Goal: Task Accomplishment & Management: Use online tool/utility

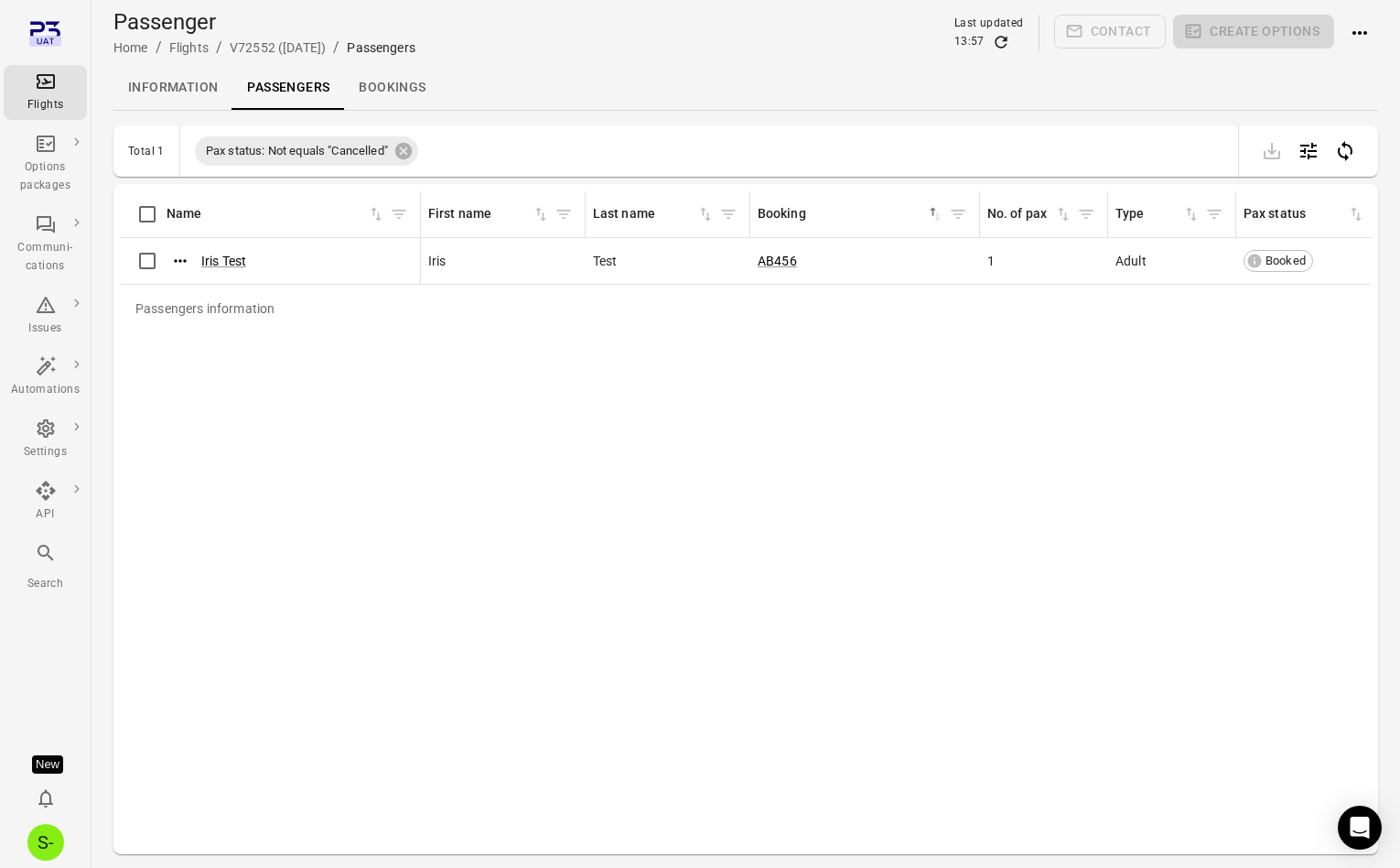
click at [517, 394] on div "Passengers information Name First name Last name Booking sorted ascending No. o…" at bounding box center [745, 519] width 1250 height 656
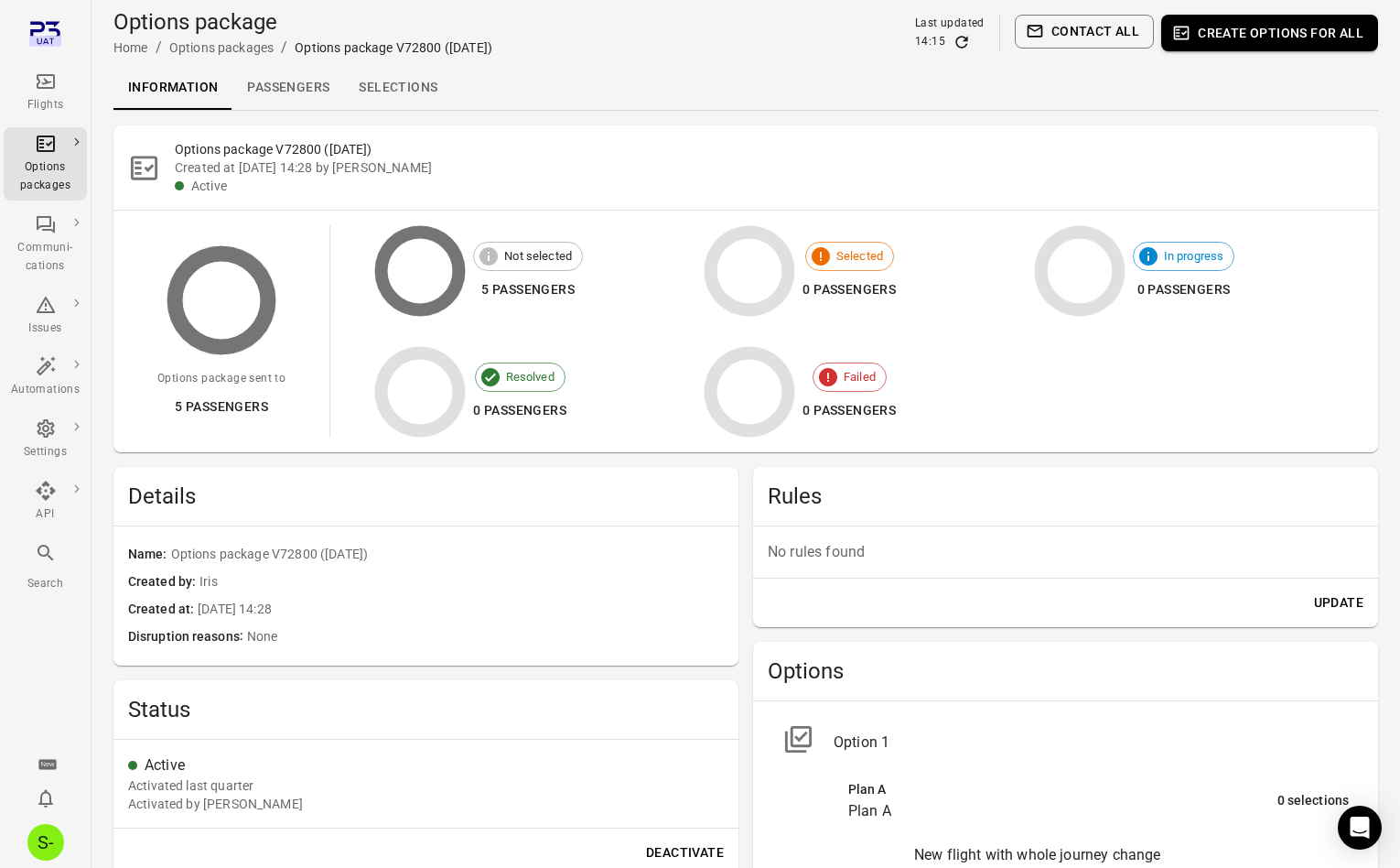
click at [308, 85] on link "Passengers" at bounding box center [289, 87] width 112 height 44
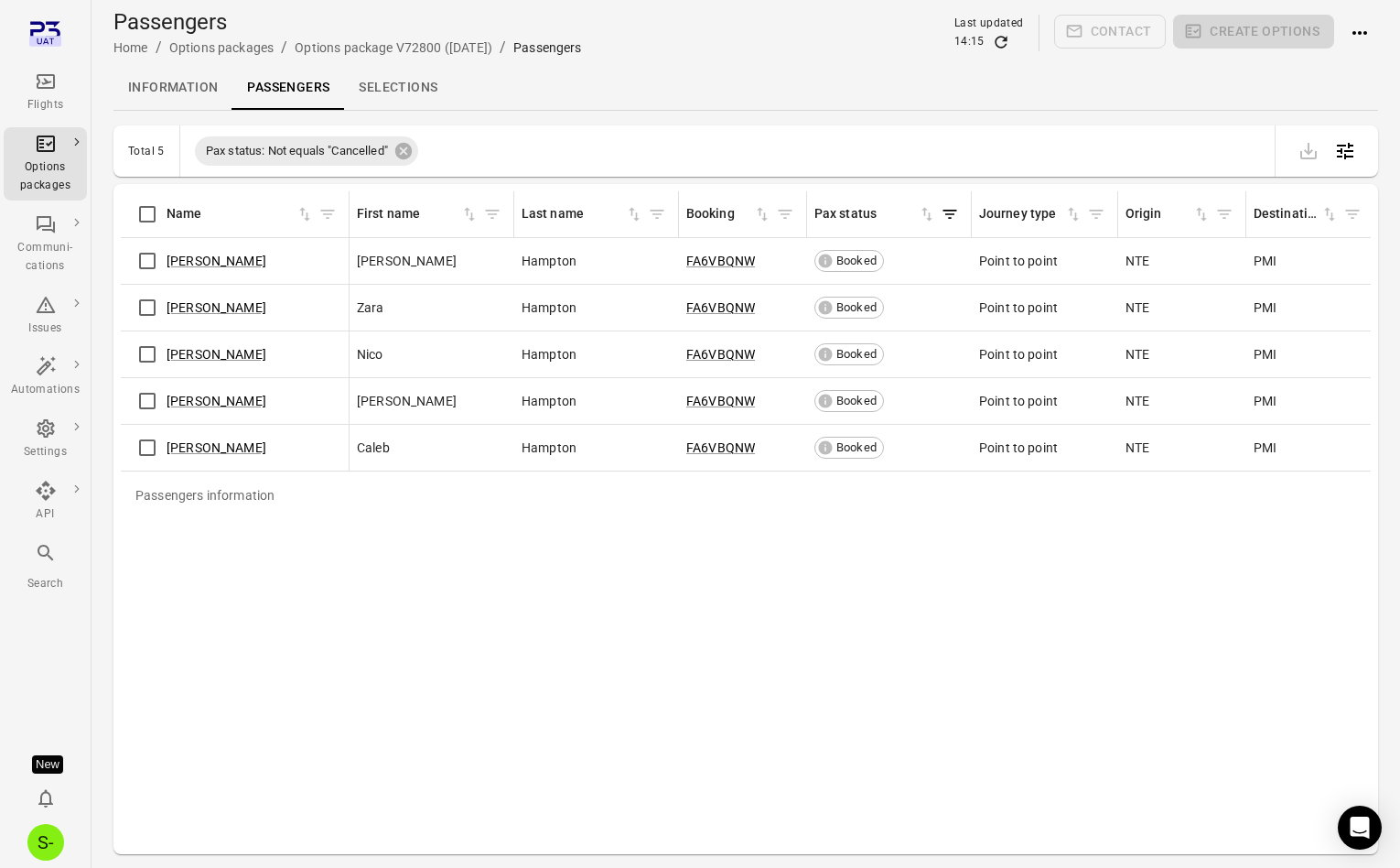
click at [171, 86] on link "Information" at bounding box center [173, 87] width 119 height 44
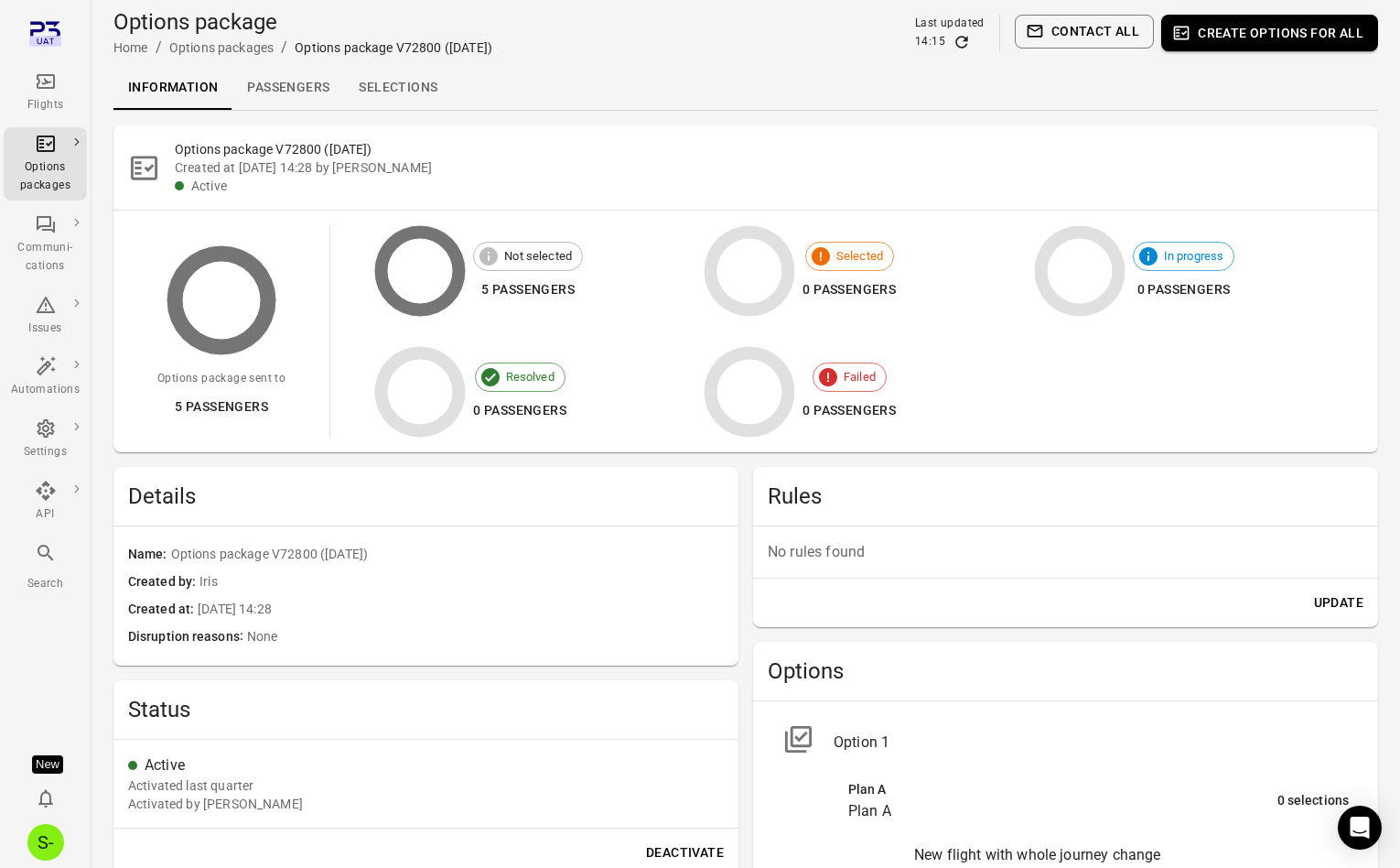
click at [302, 89] on link "Passengers" at bounding box center [289, 87] width 112 height 44
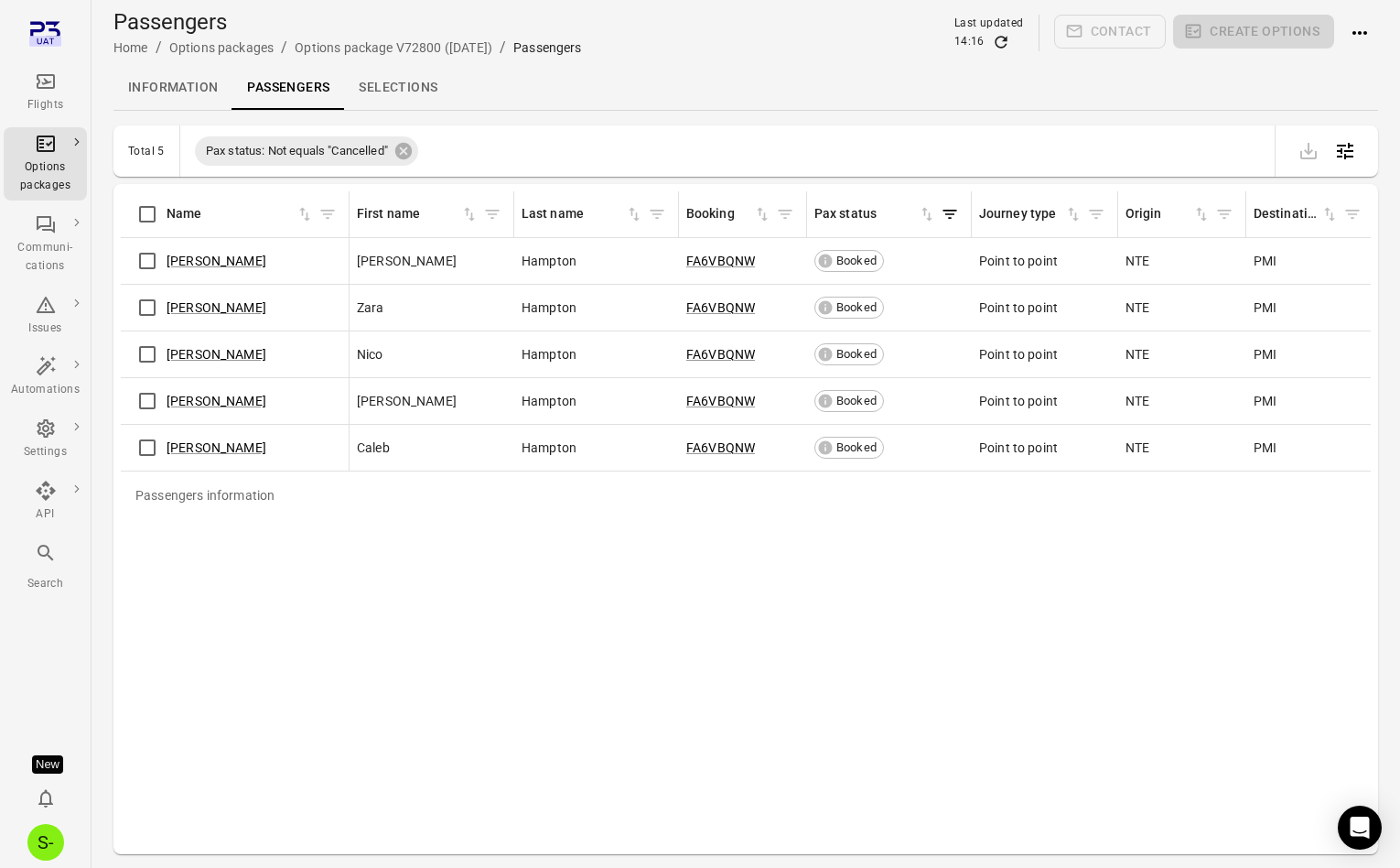
click at [396, 90] on link "Selections" at bounding box center [398, 87] width 108 height 44
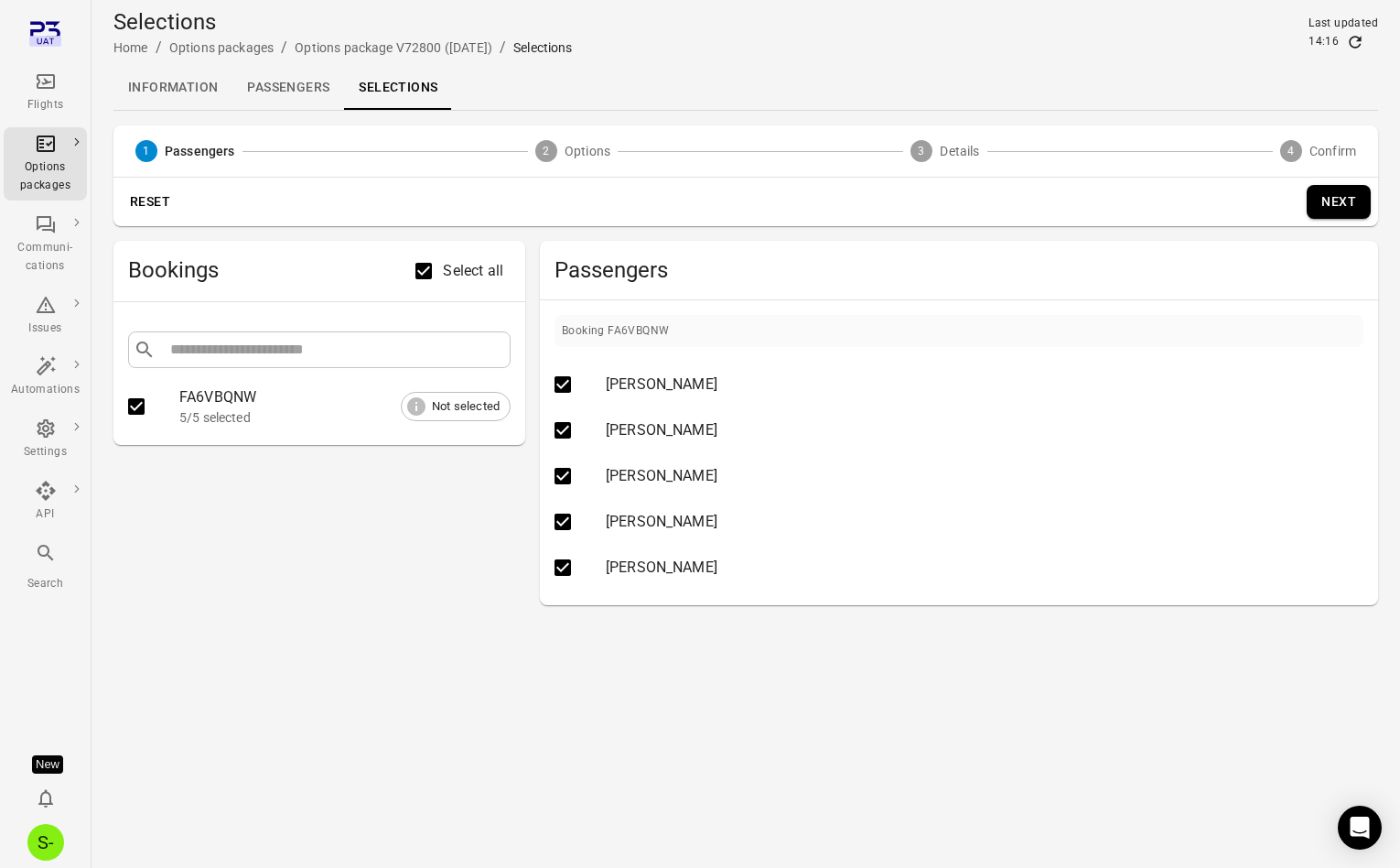
click at [1344, 211] on button "Next" at bounding box center [1338, 202] width 64 height 34
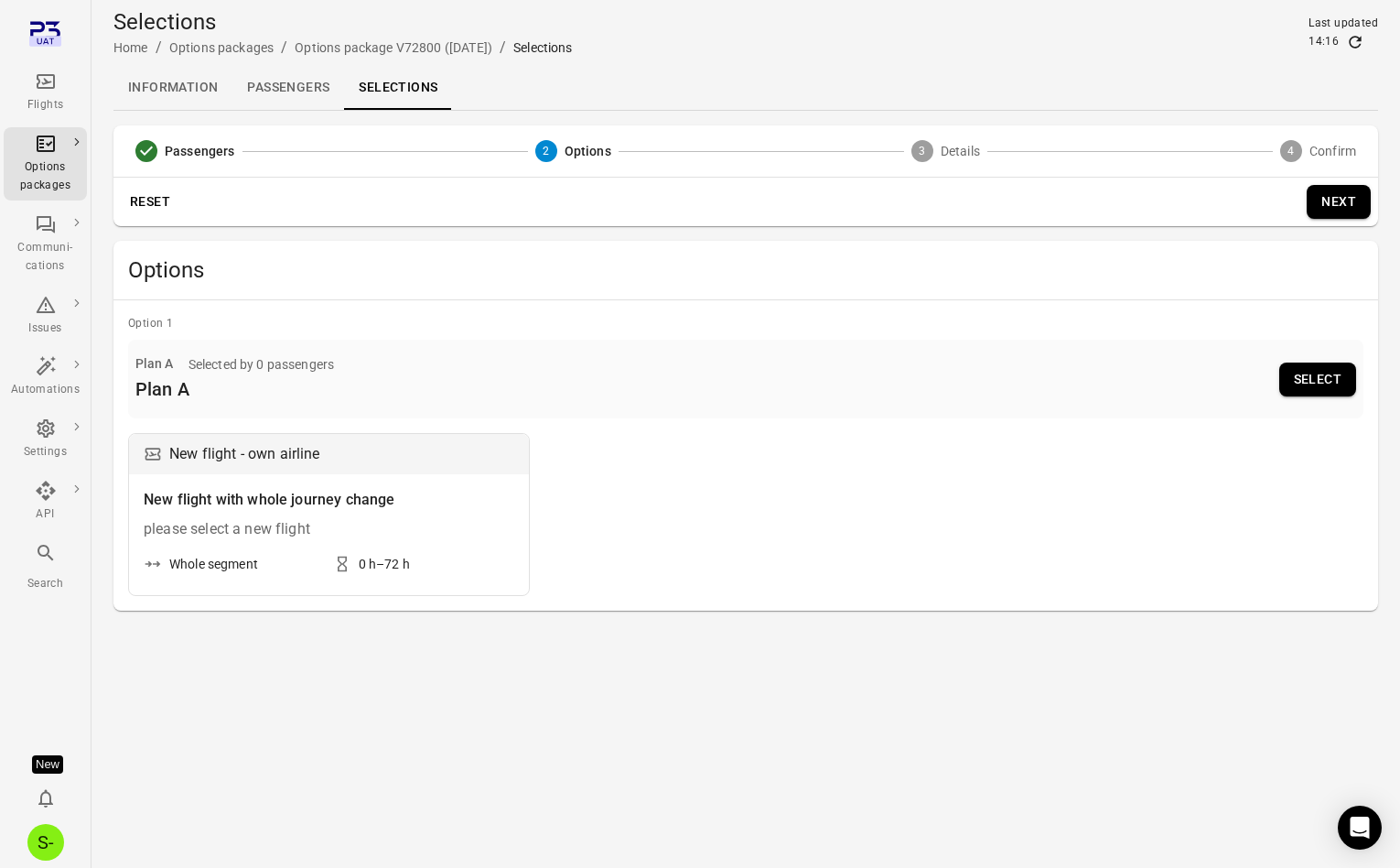
click at [1306, 376] on button "Select" at bounding box center [1318, 379] width 77 height 34
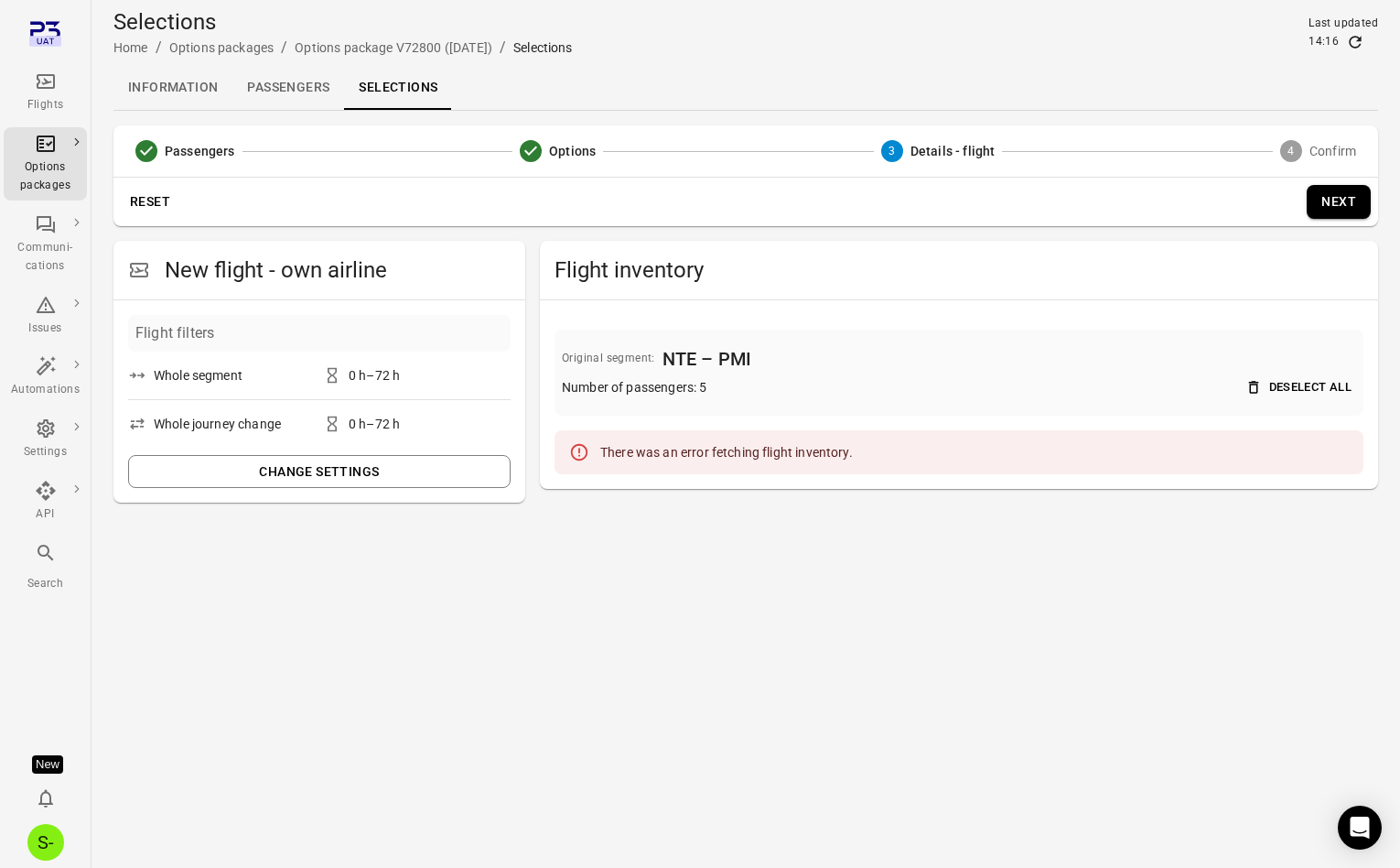
click at [843, 591] on main "Selections Home / Options packages / Options package V72800 (10 Apr) / Selectio…" at bounding box center [745, 434] width 1308 height 868
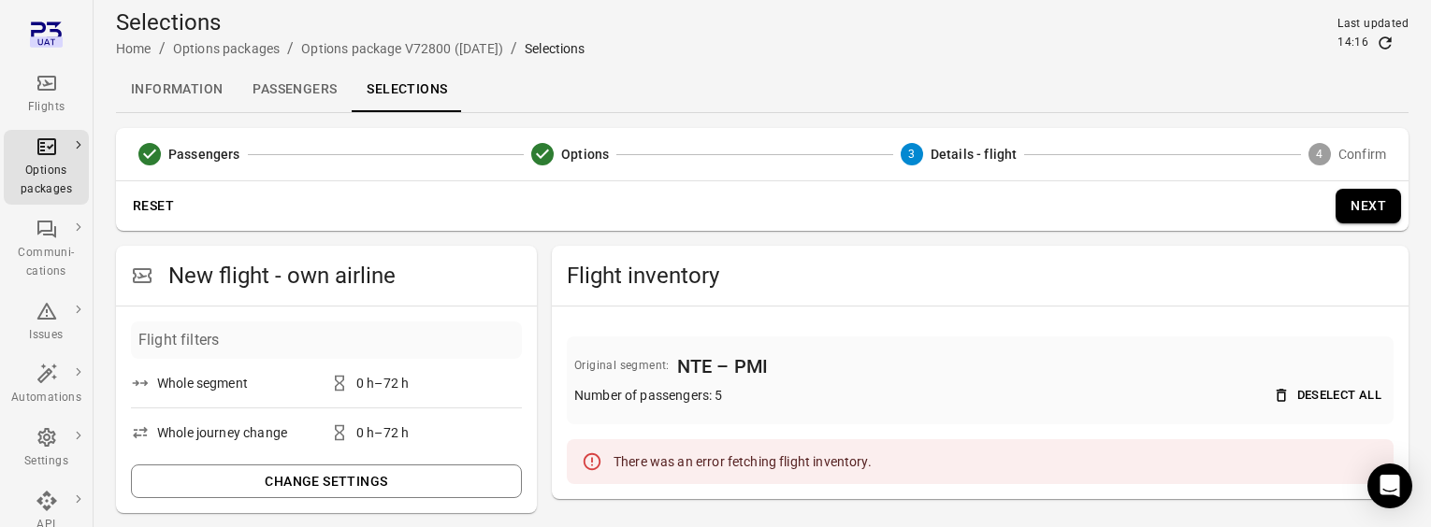
click at [139, 207] on button "Reset" at bounding box center [153, 206] width 60 height 35
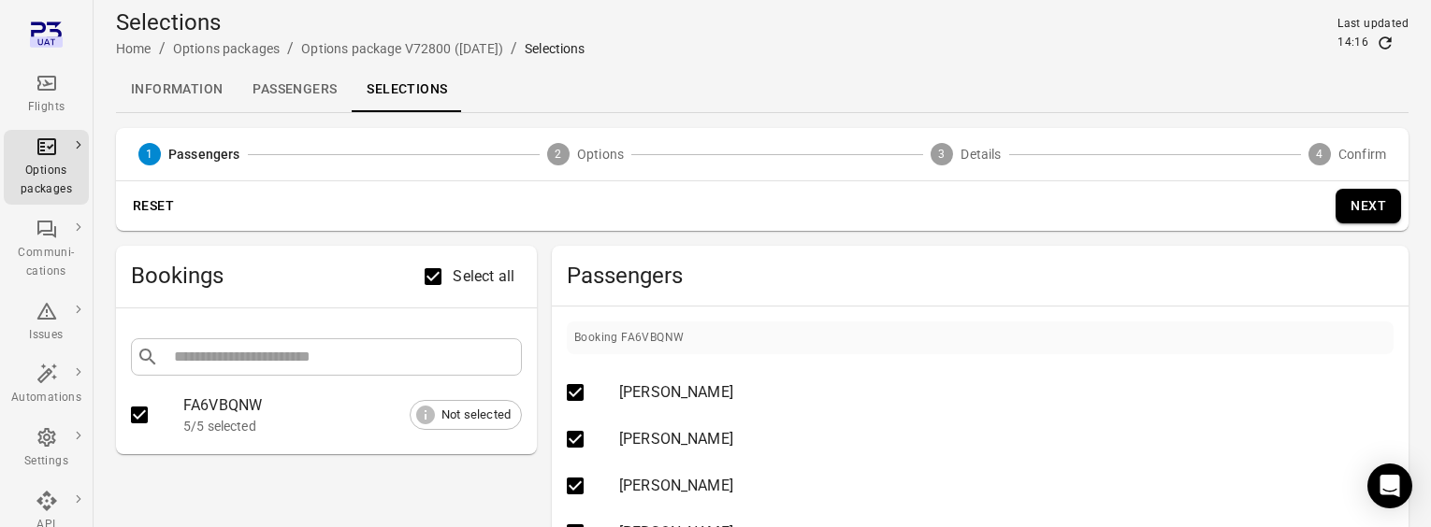
click at [1346, 210] on button "Next" at bounding box center [1368, 206] width 65 height 35
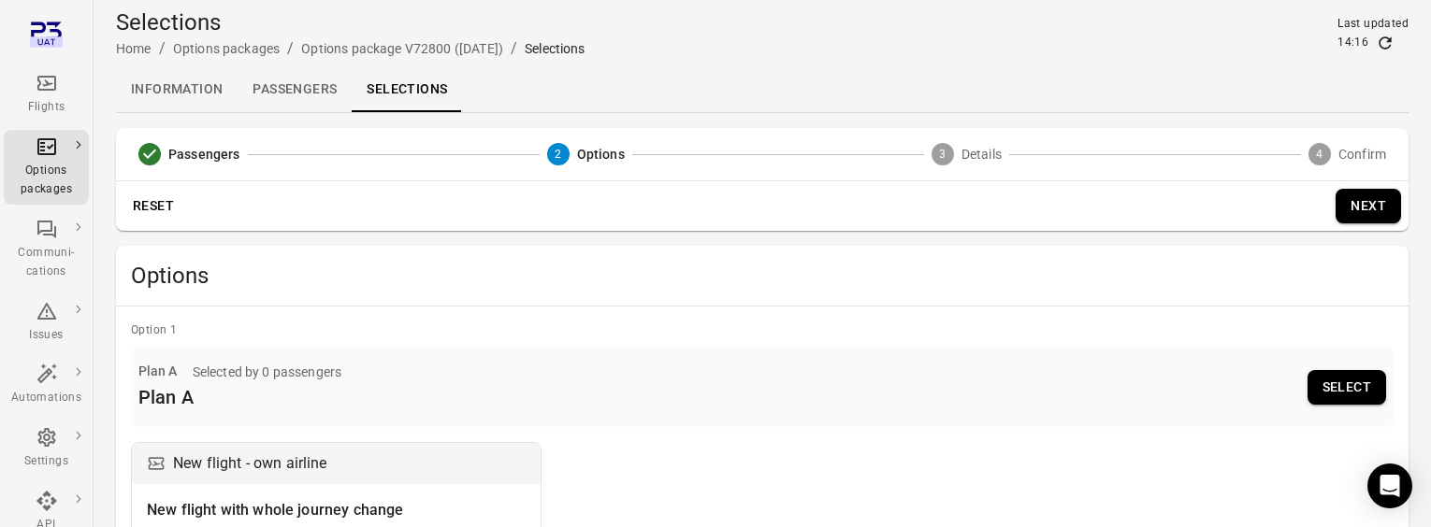
scroll to position [171, 0]
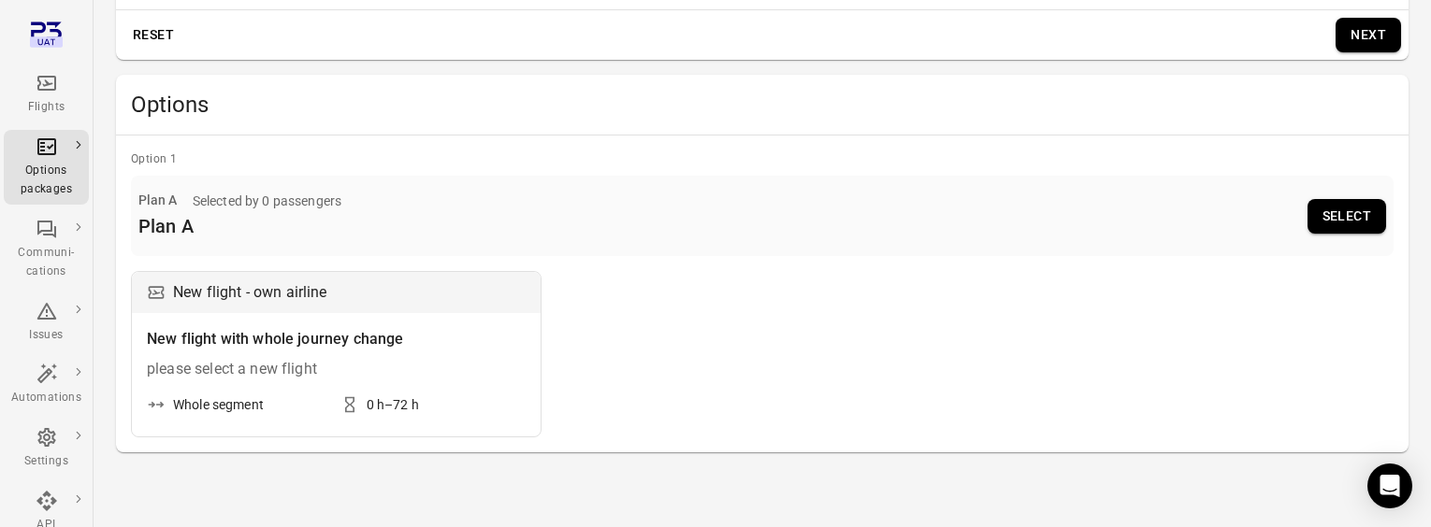
click at [1325, 220] on button "Select" at bounding box center [1347, 216] width 79 height 35
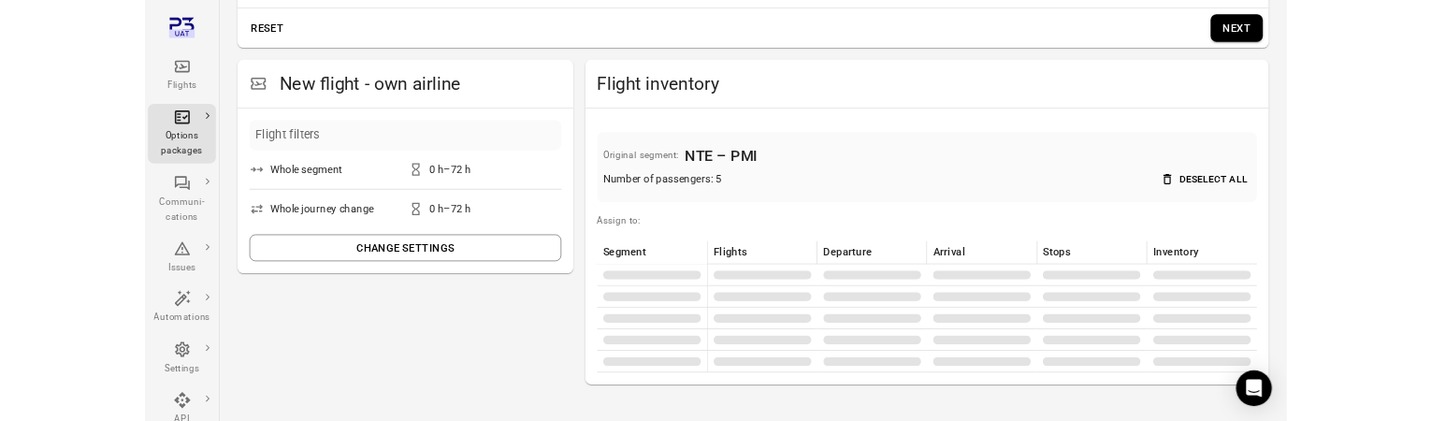
scroll to position [61, 0]
